Goal: Information Seeking & Learning: Understand process/instructions

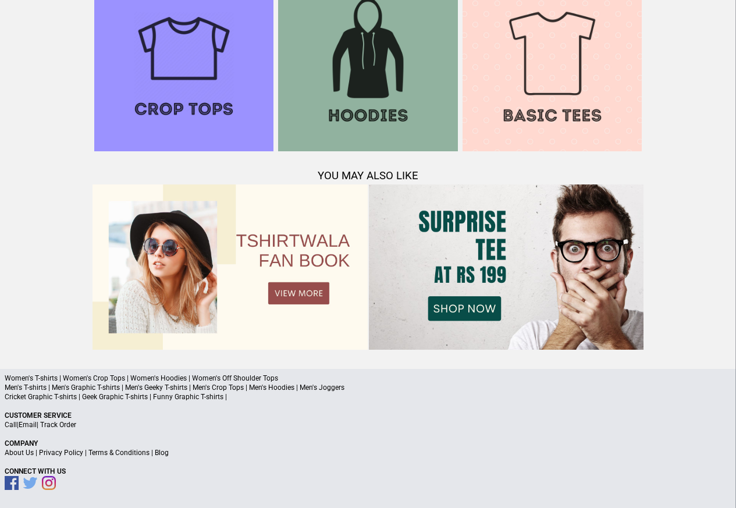
scroll to position [1124, 0]
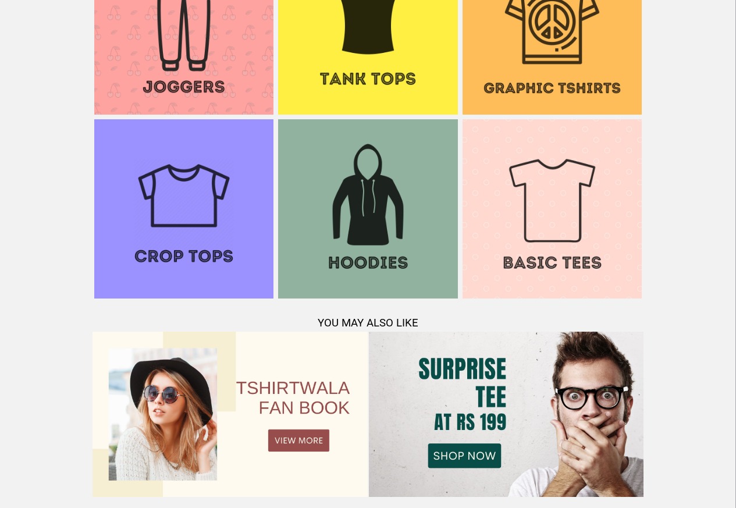
scroll to position [1221, 0]
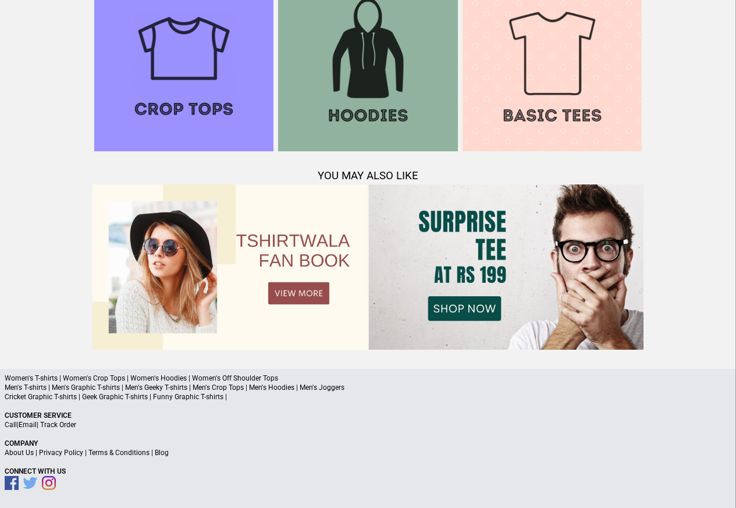
click at [111, 452] on link "Terms & Conditions" at bounding box center [118, 453] width 61 height 8
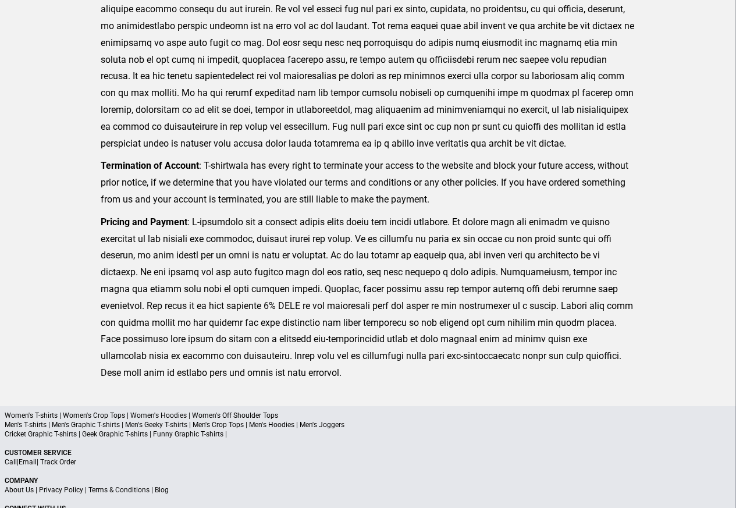
scroll to position [384, 0]
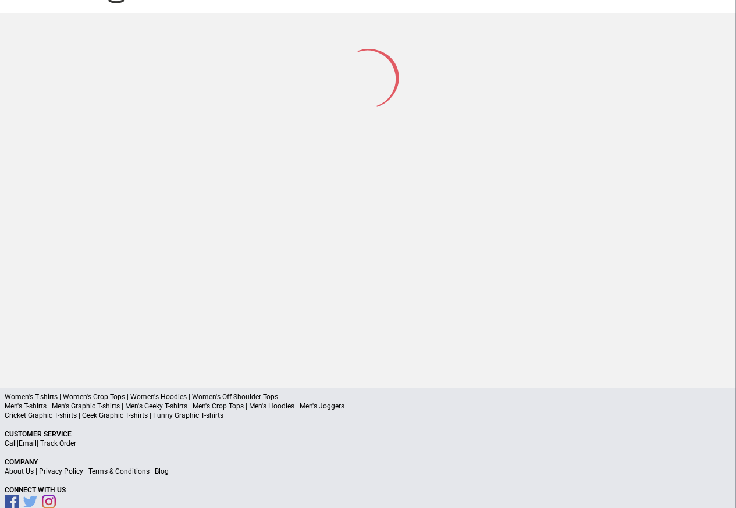
scroll to position [55, 0]
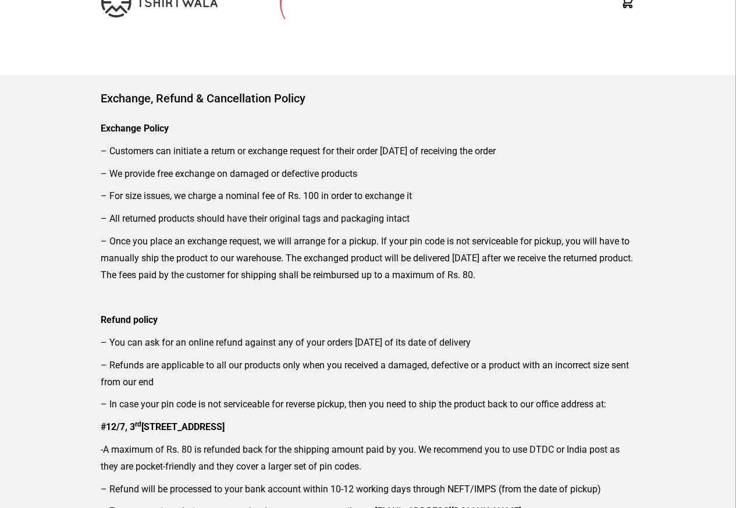
scroll to position [140, 0]
